Goal: Transaction & Acquisition: Purchase product/service

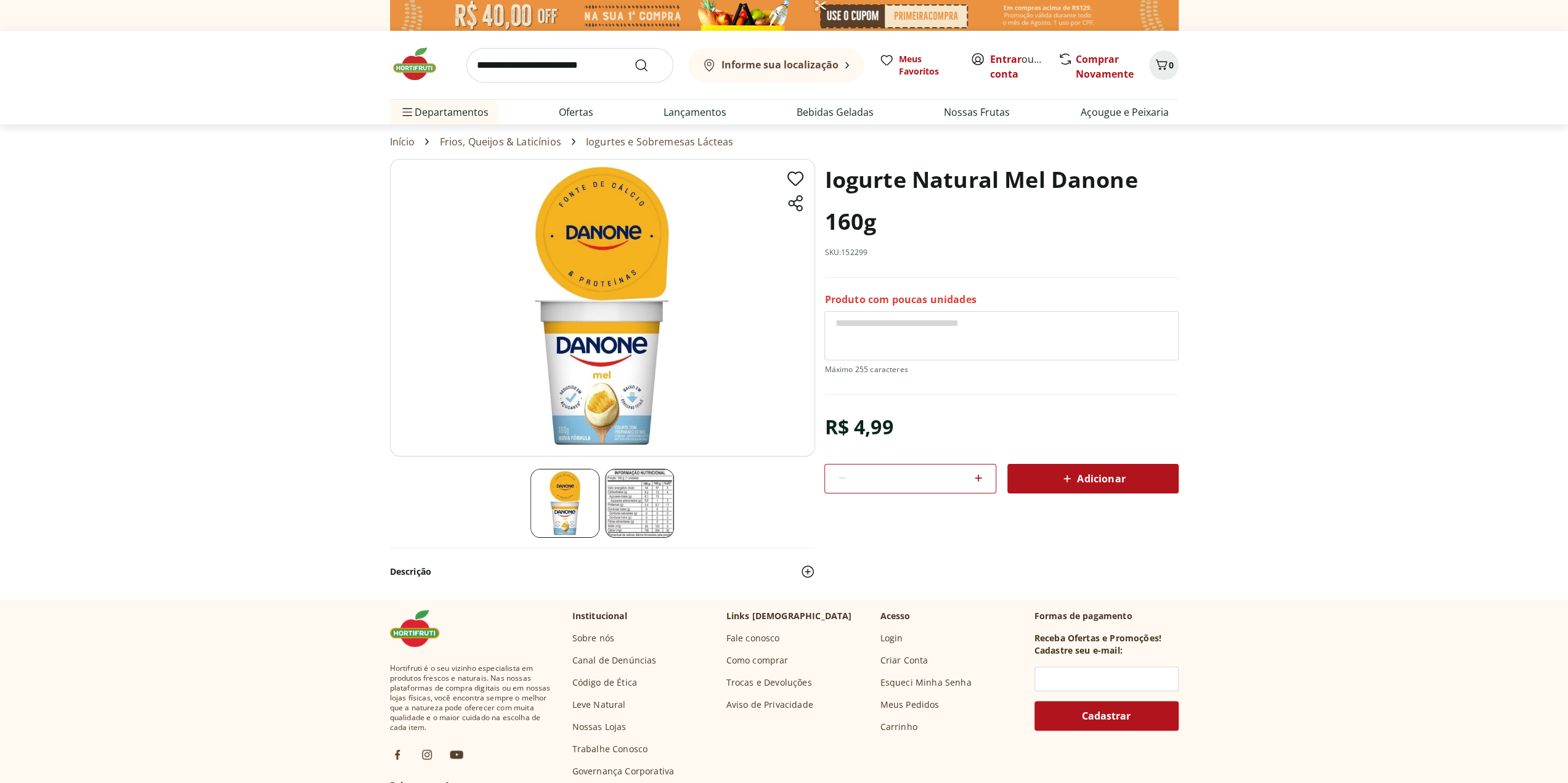
click at [631, 491] on img at bounding box center [639, 504] width 69 height 69
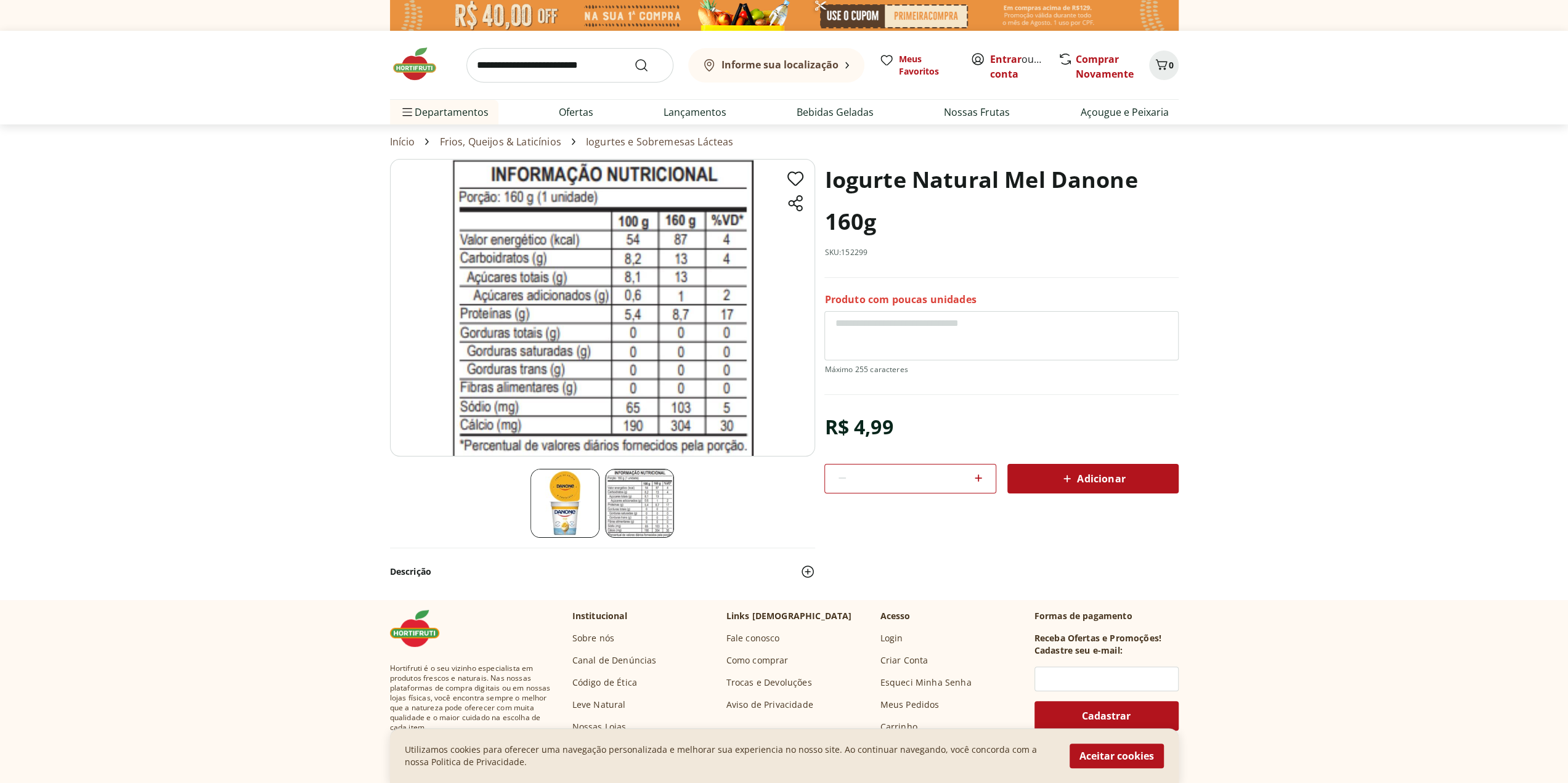
click at [548, 513] on img at bounding box center [565, 504] width 69 height 69
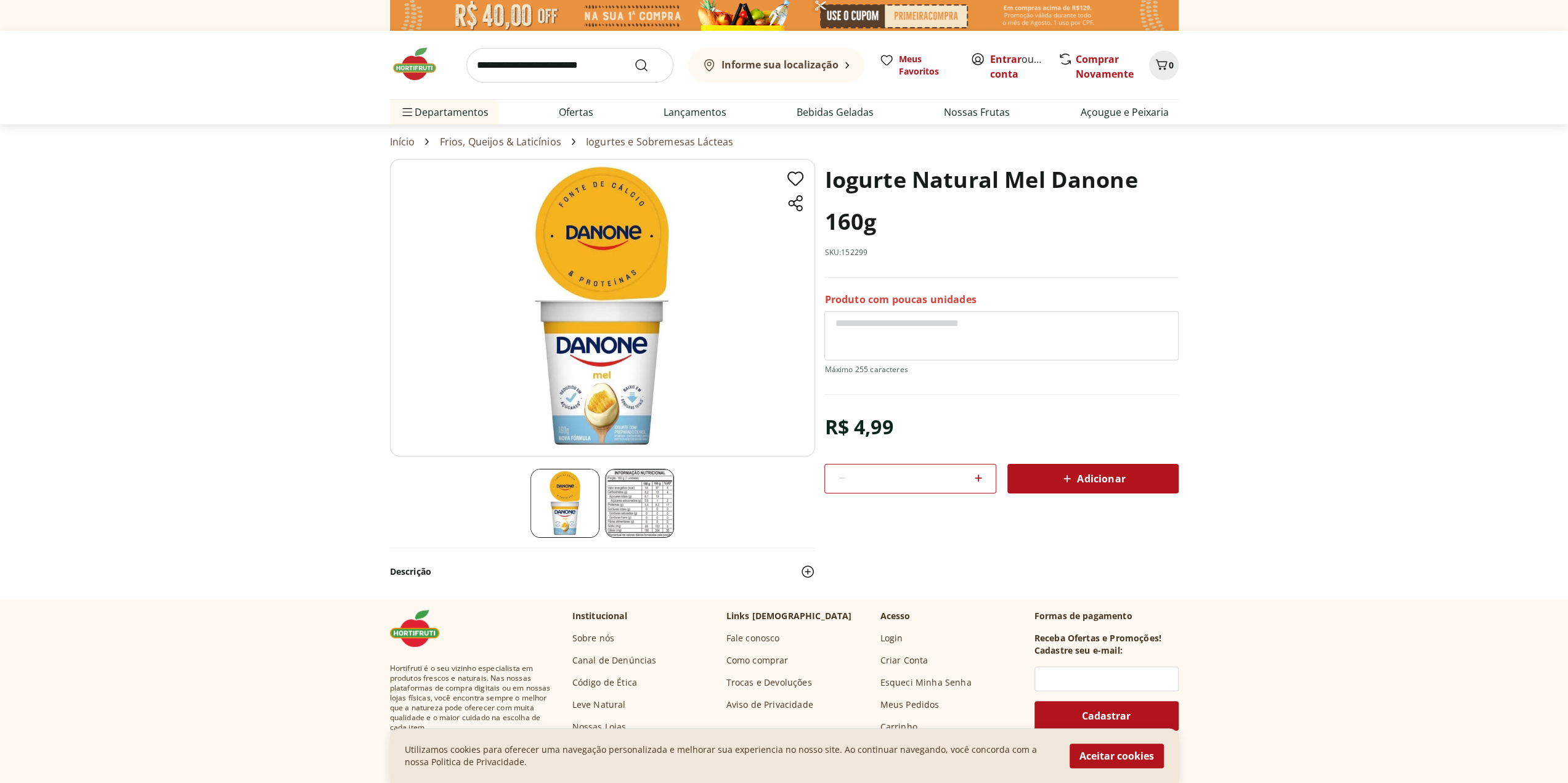
click at [639, 511] on img at bounding box center [639, 504] width 69 height 69
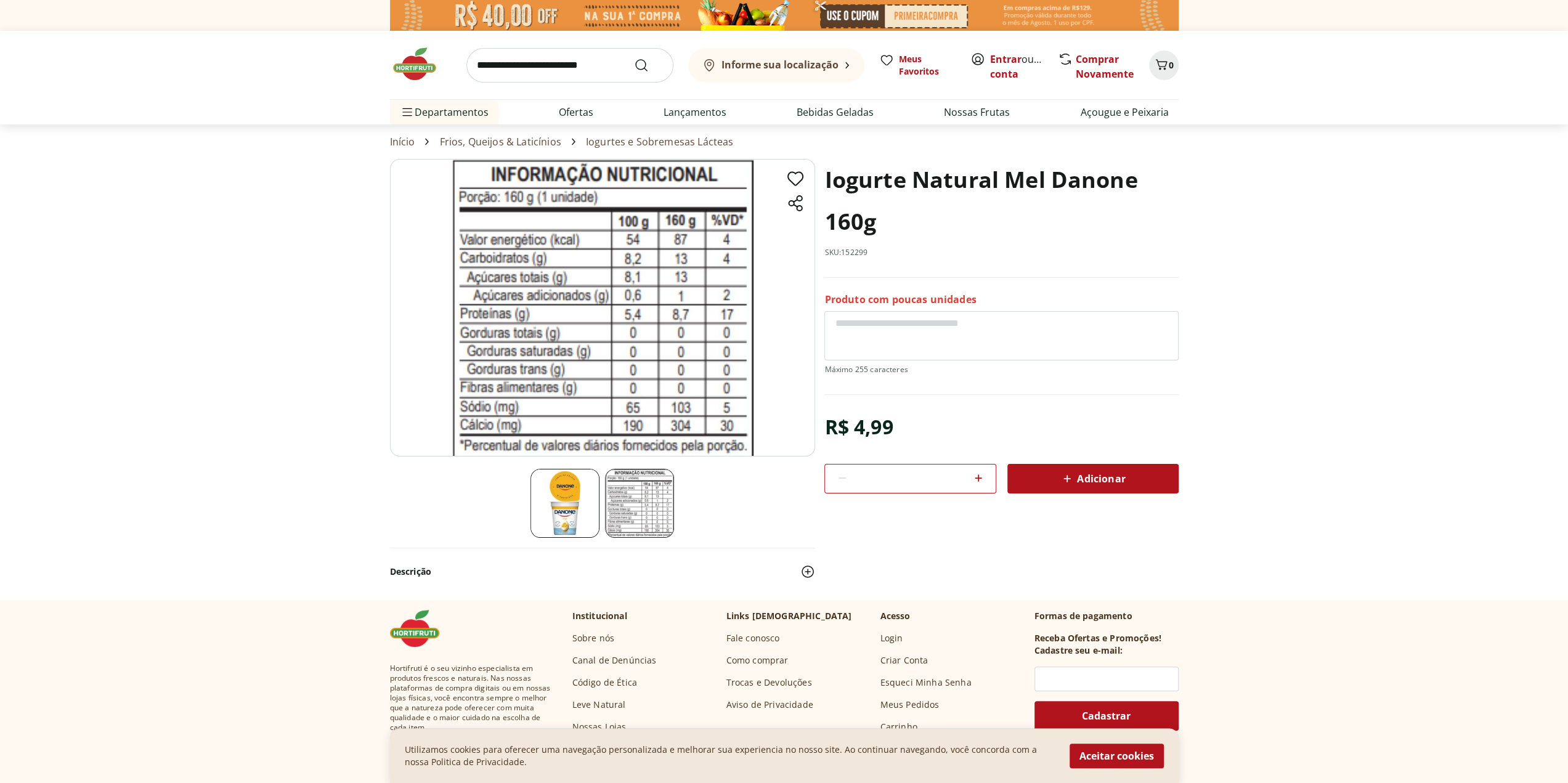
click at [576, 501] on img at bounding box center [565, 504] width 69 height 69
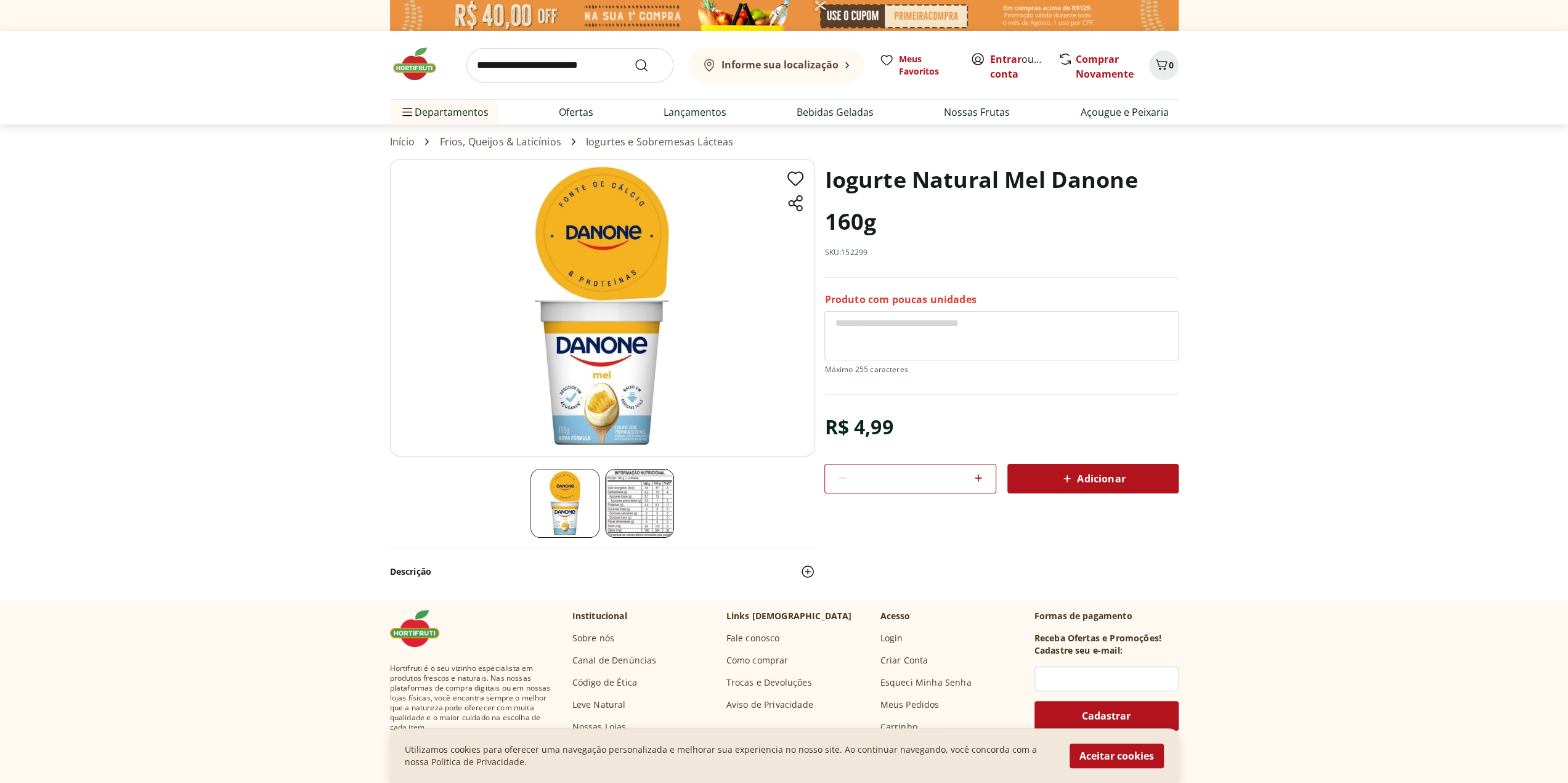
click at [646, 520] on img at bounding box center [639, 504] width 69 height 69
click at [642, 500] on img at bounding box center [639, 504] width 69 height 69
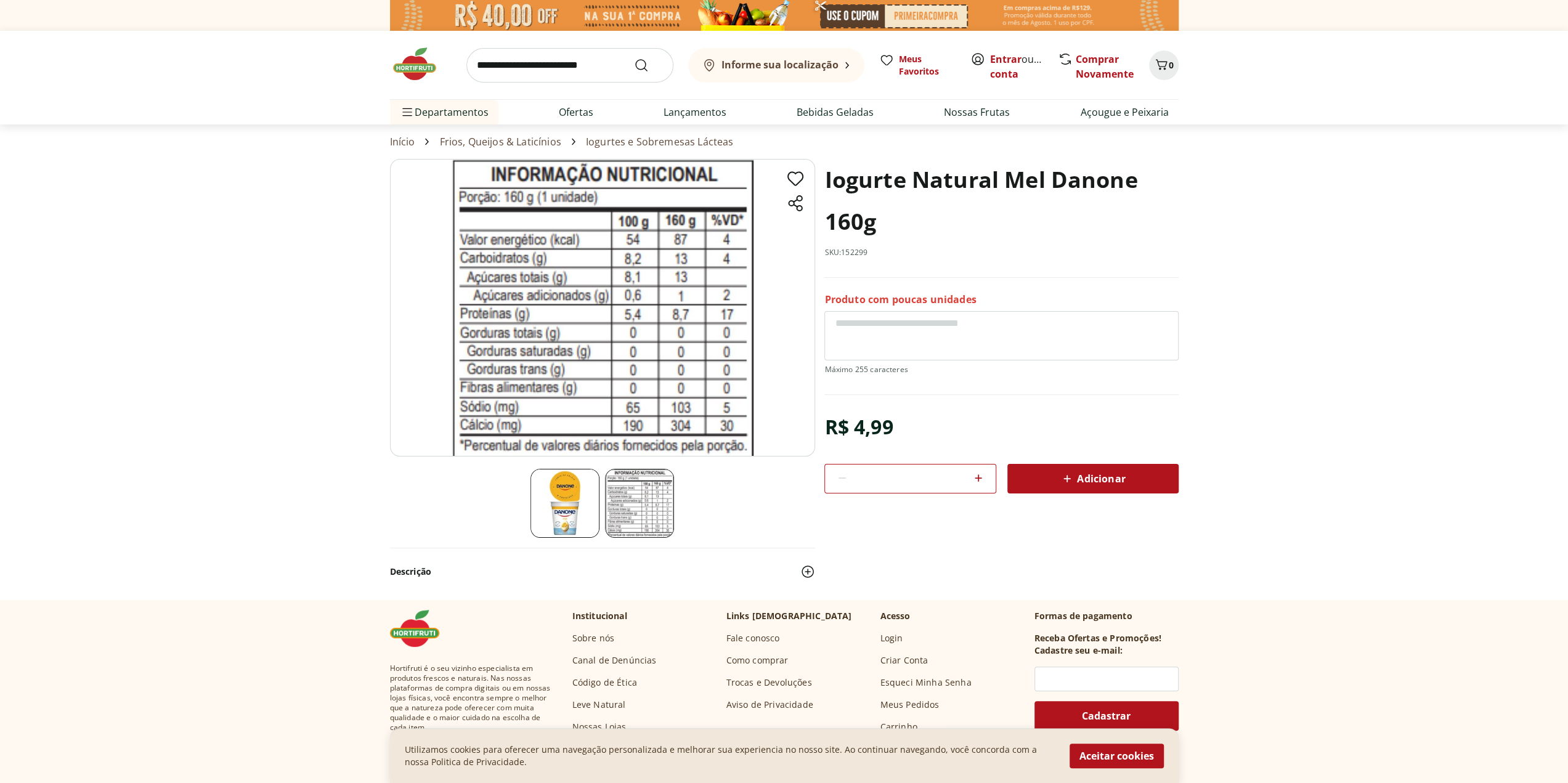
click at [636, 504] on img at bounding box center [639, 504] width 69 height 69
click at [566, 504] on img at bounding box center [565, 504] width 69 height 69
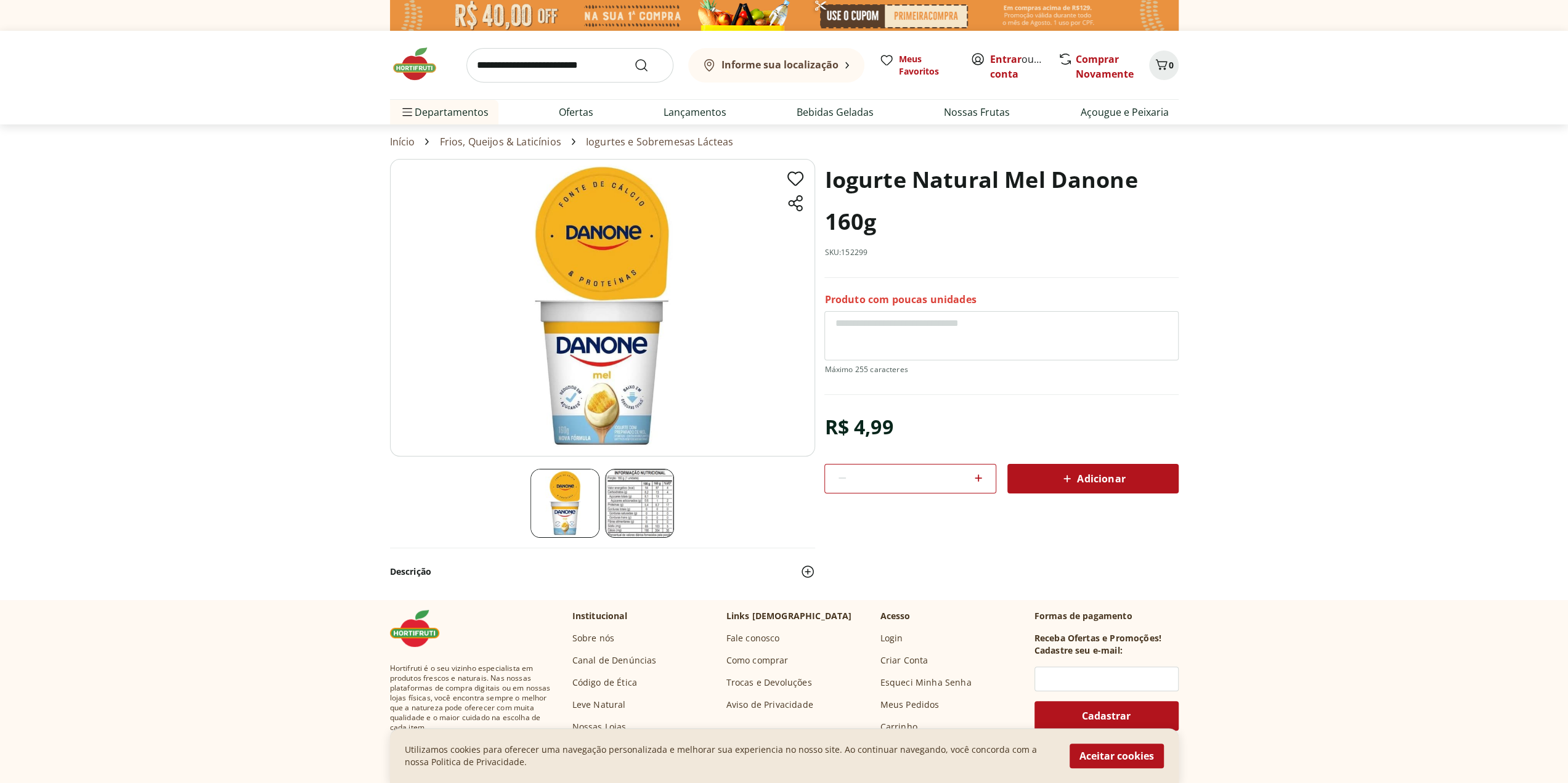
click at [644, 504] on img at bounding box center [639, 504] width 69 height 69
